Goal: Information Seeking & Learning: Understand process/instructions

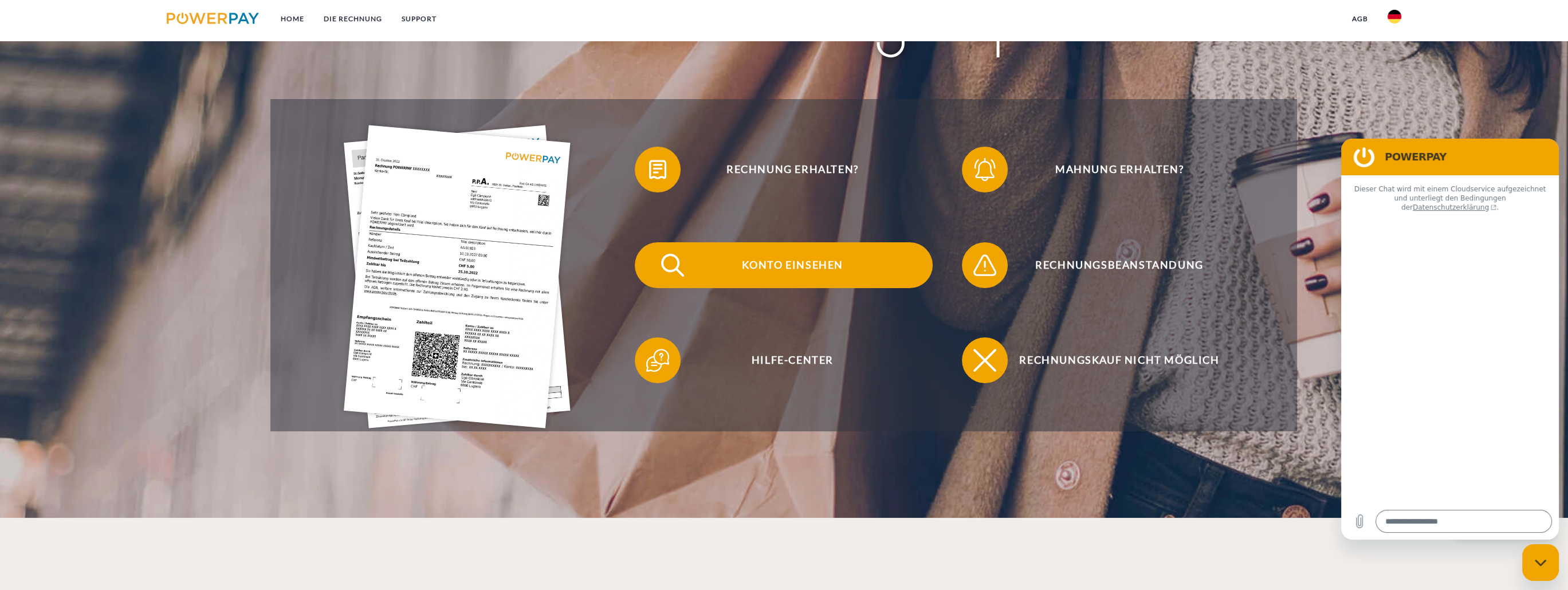
type textarea "*"
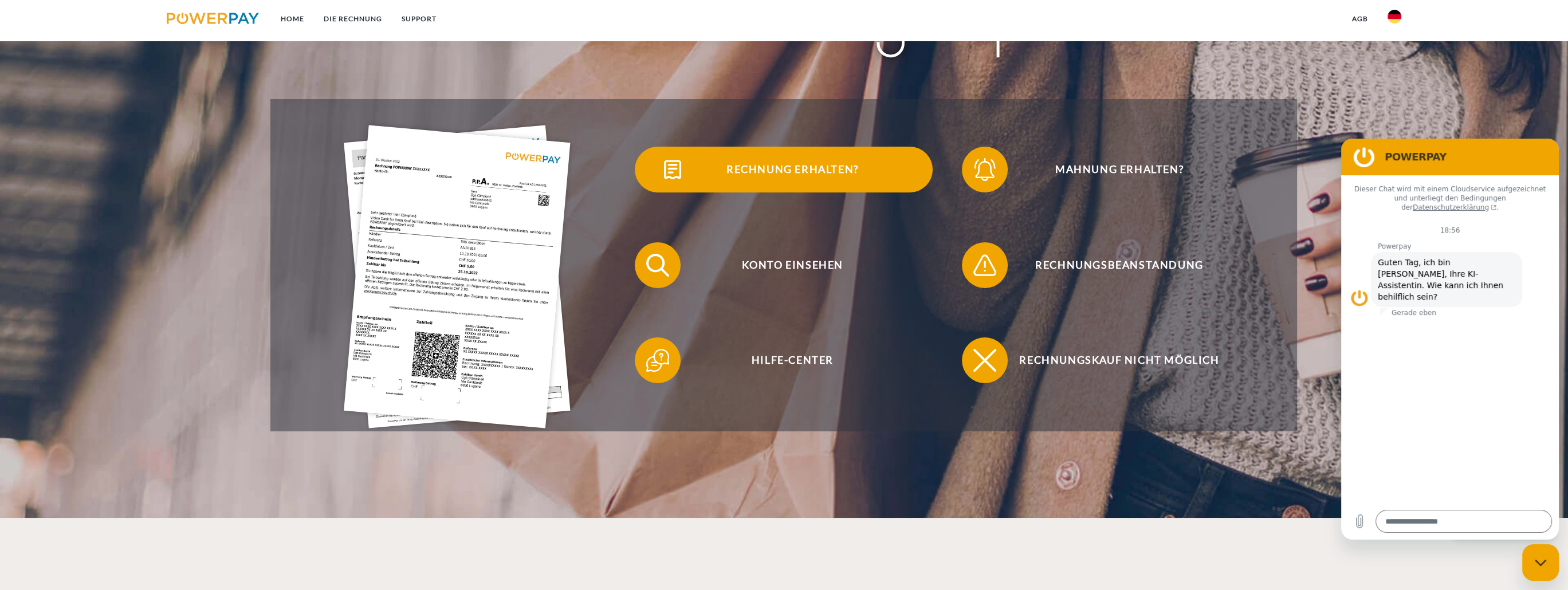
click at [722, 175] on span "Rechnung erhalten?" at bounding box center [792, 169] width 281 height 46
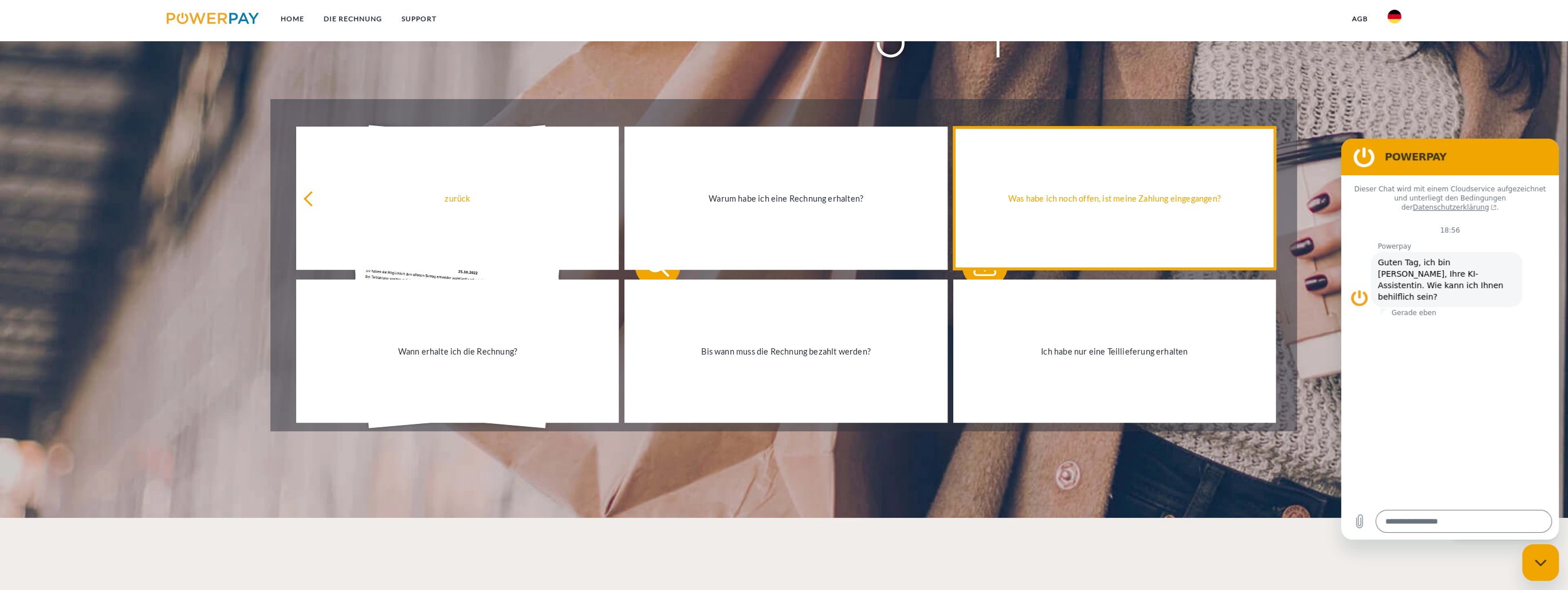
click at [1108, 197] on div "Was habe ich noch offen, ist meine Zahlung eingegangen?" at bounding box center [1114, 198] width 309 height 15
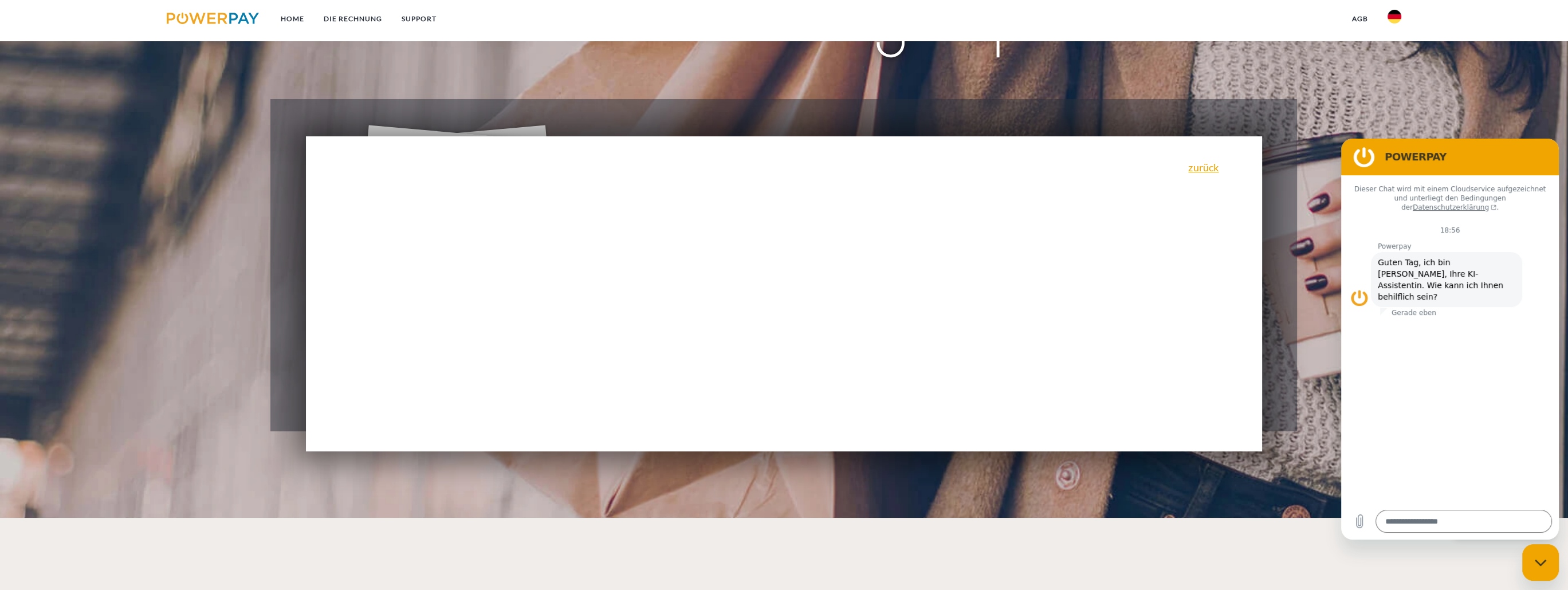
click at [835, 300] on div "zurück Warum habe ich eine Rechnung erhalten? POWERPAY ist der Rechnungsherstel…" at bounding box center [784, 294] width 956 height 315
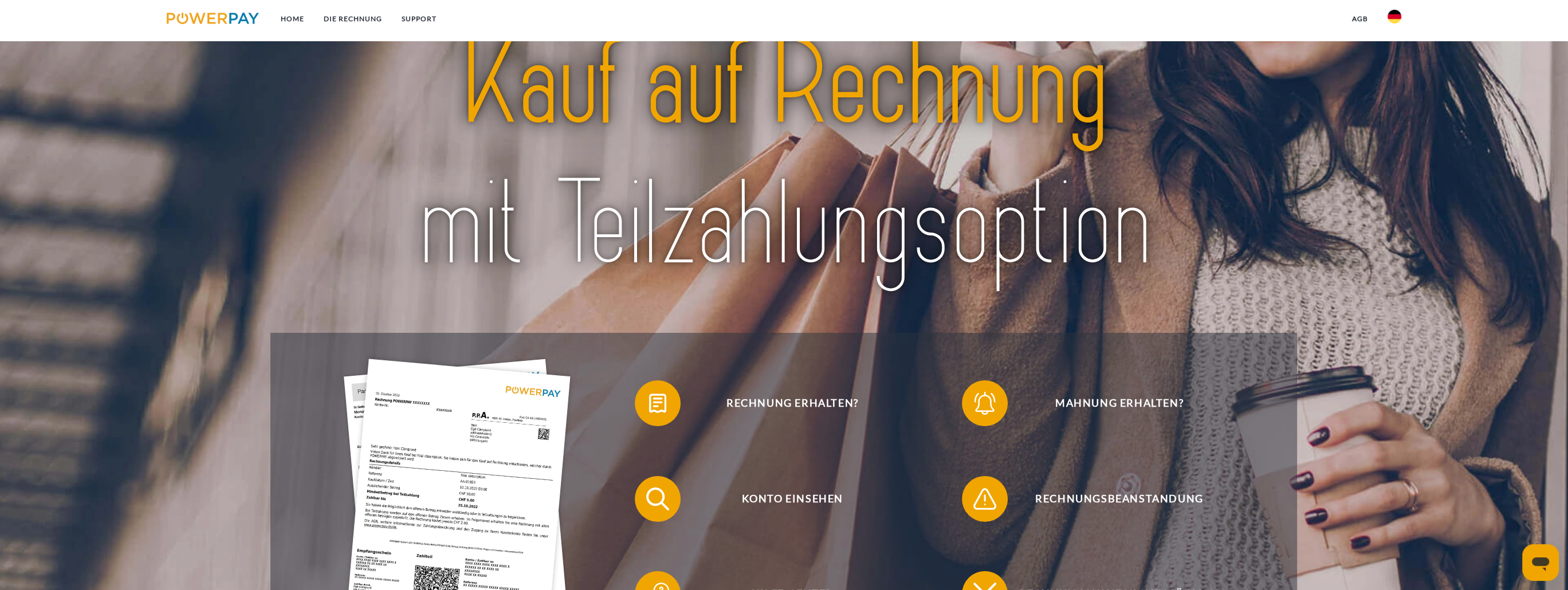
scroll to position [172, 0]
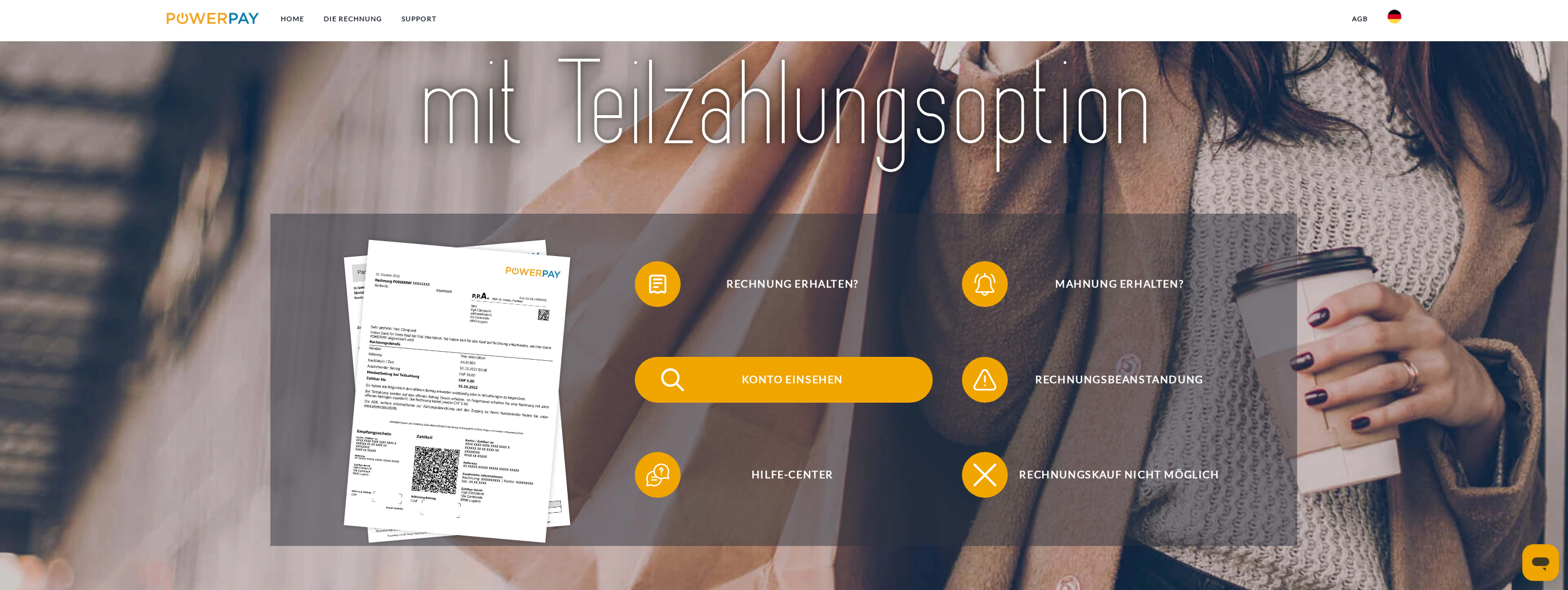
click at [804, 387] on span "Konto einsehen" at bounding box center [792, 379] width 281 height 46
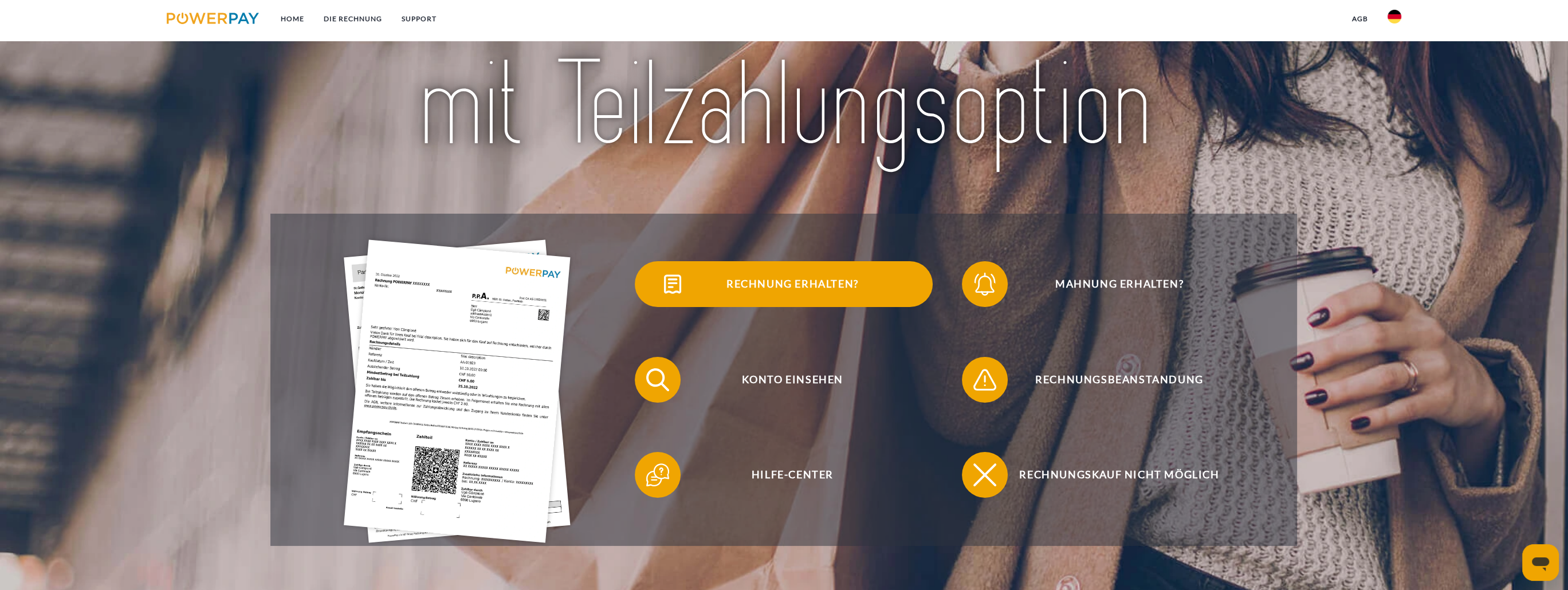
click at [827, 286] on span "Rechnung erhalten?" at bounding box center [792, 284] width 281 height 46
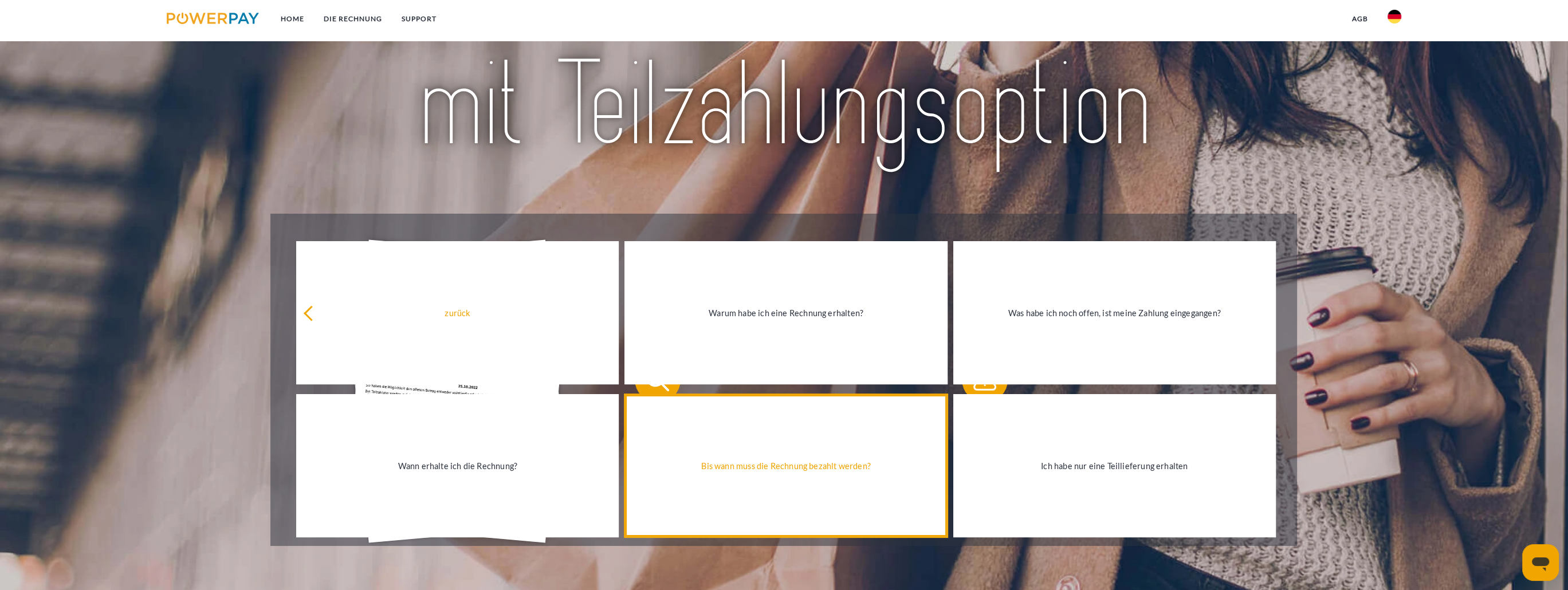
click at [906, 440] on link "Bis wann muss die Rechnung bezahlt werden?" at bounding box center [786, 466] width 323 height 143
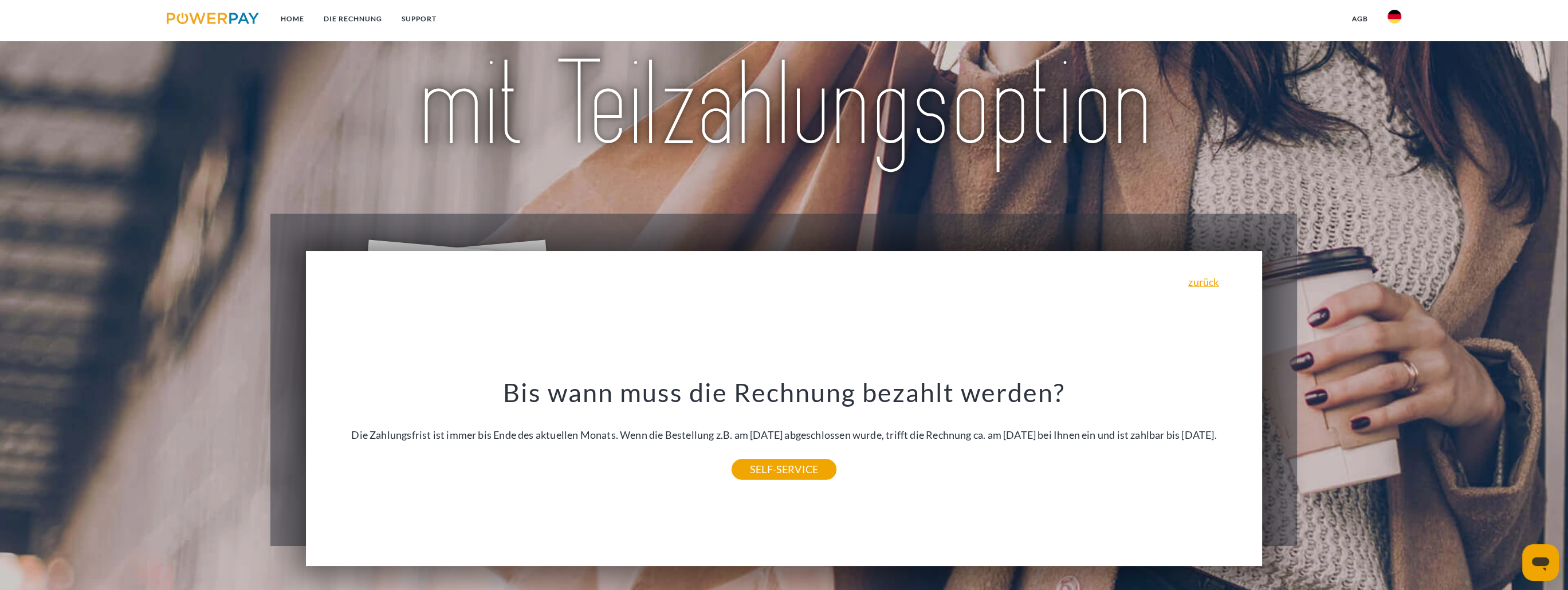
click at [791, 497] on div "zurück Warum habe ich eine Rechnung erhalten? POWERPAY ist der Rechnungsherstel…" at bounding box center [784, 409] width 956 height 315
click at [786, 480] on link "SELF-SERVICE" at bounding box center [784, 469] width 105 height 21
